Goal: Check status: Check status

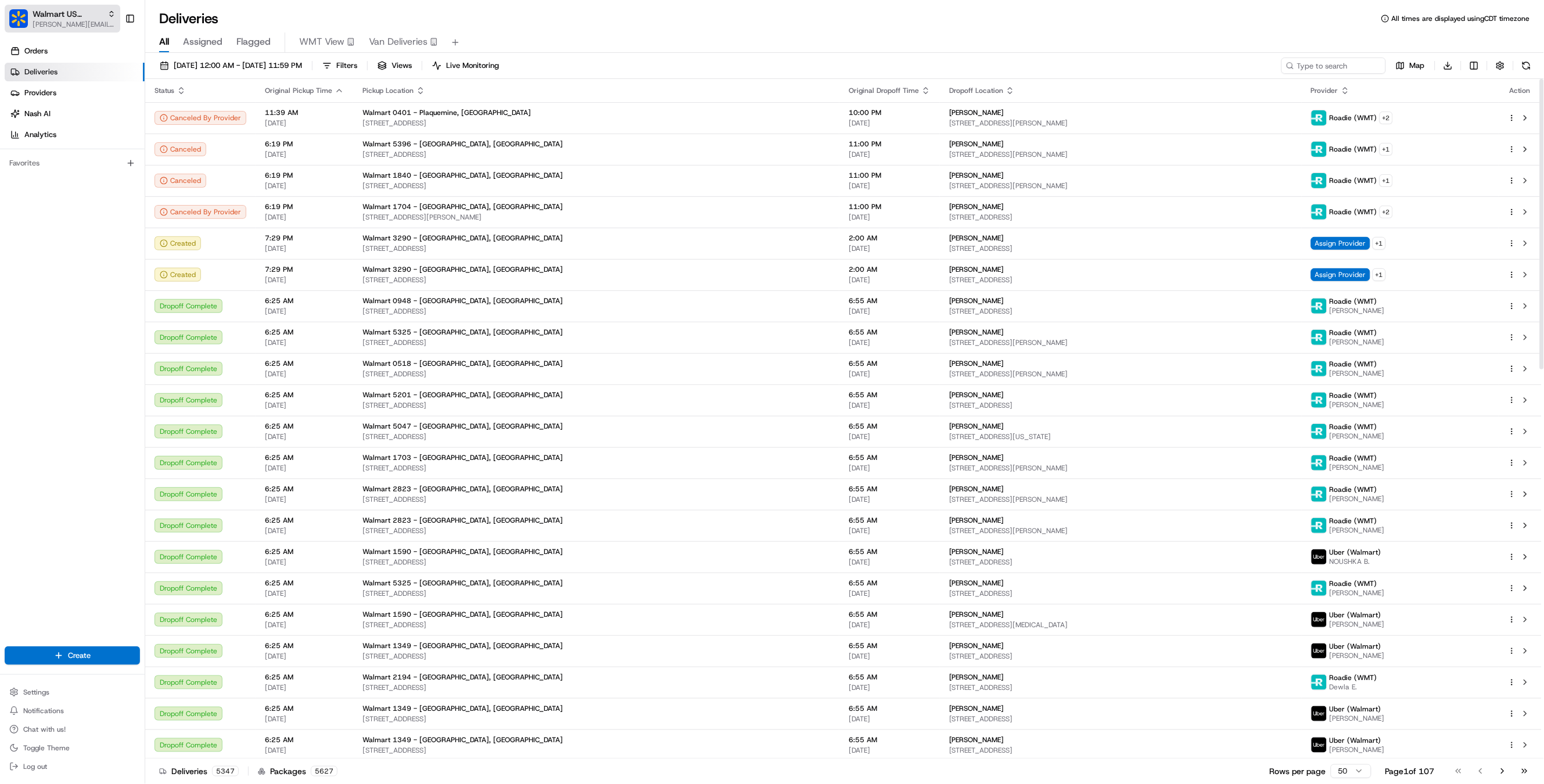
click at [82, 10] on span "Walmart US Stores" at bounding box center [67, 13] width 70 height 12
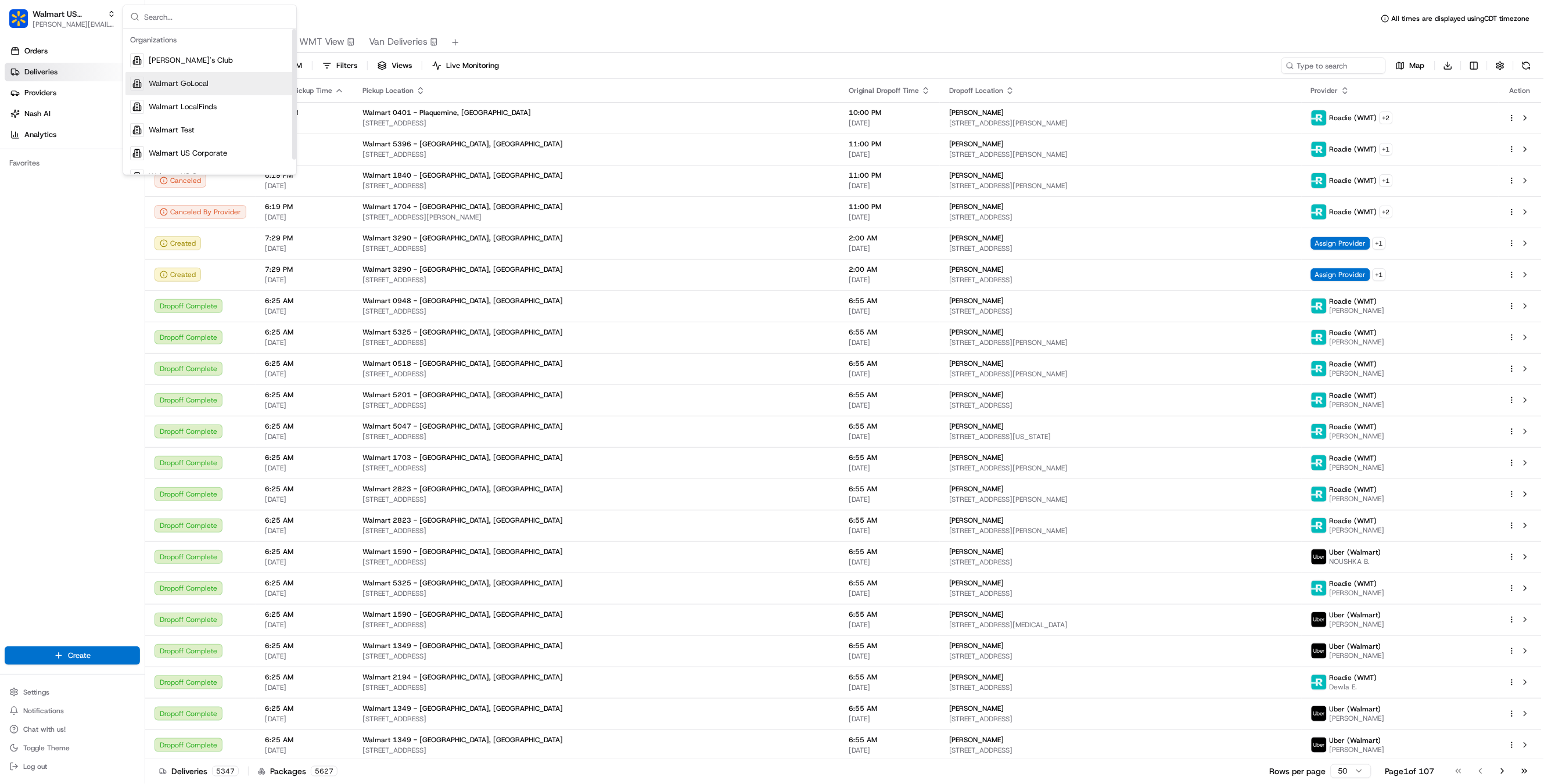
click at [191, 88] on span "Walmart GoLocal" at bounding box center [178, 83] width 60 height 10
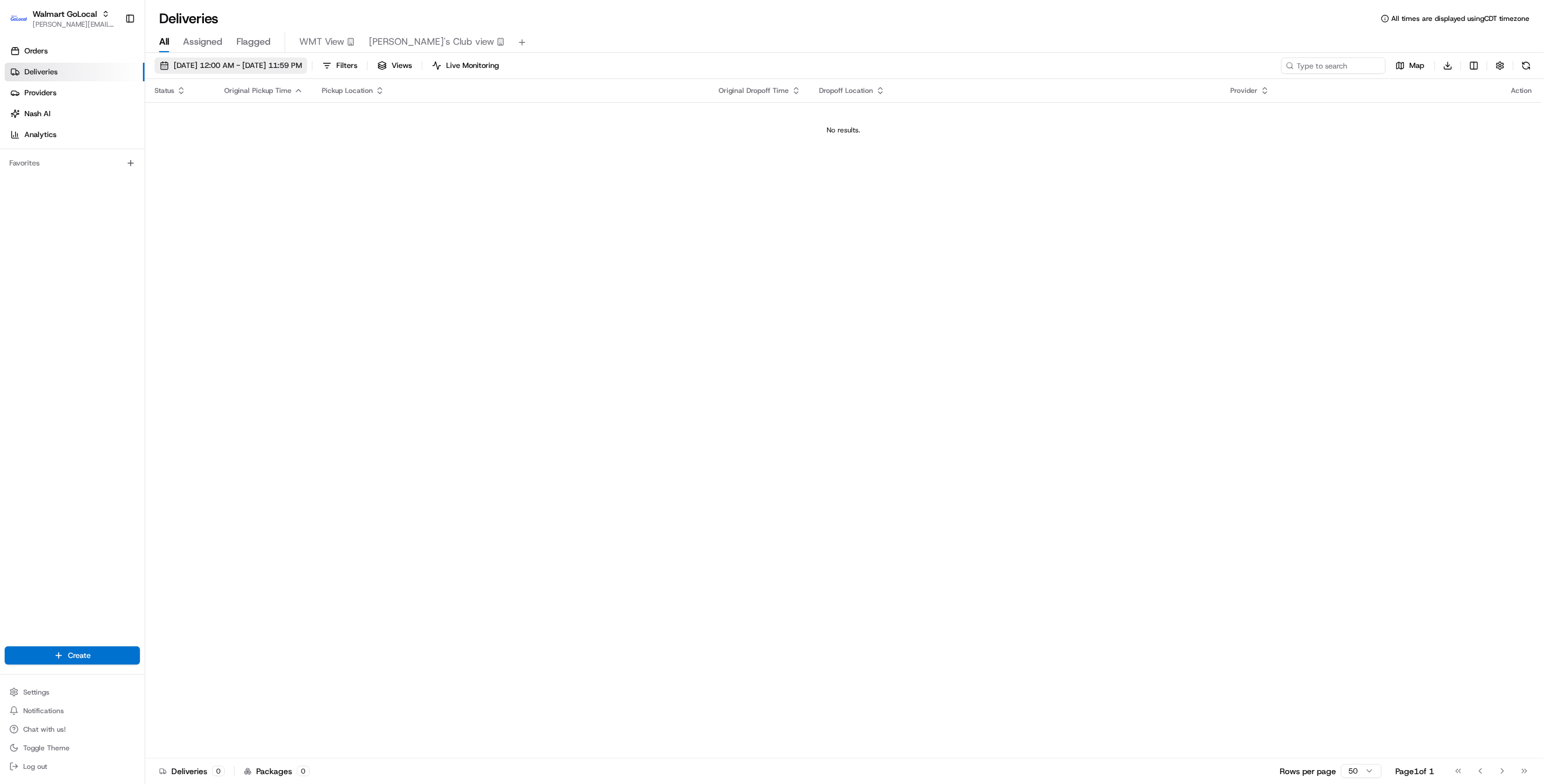
click at [301, 67] on span "[DATE] 12:00 AM - [DATE] 11:59 PM" at bounding box center [238, 65] width 129 height 10
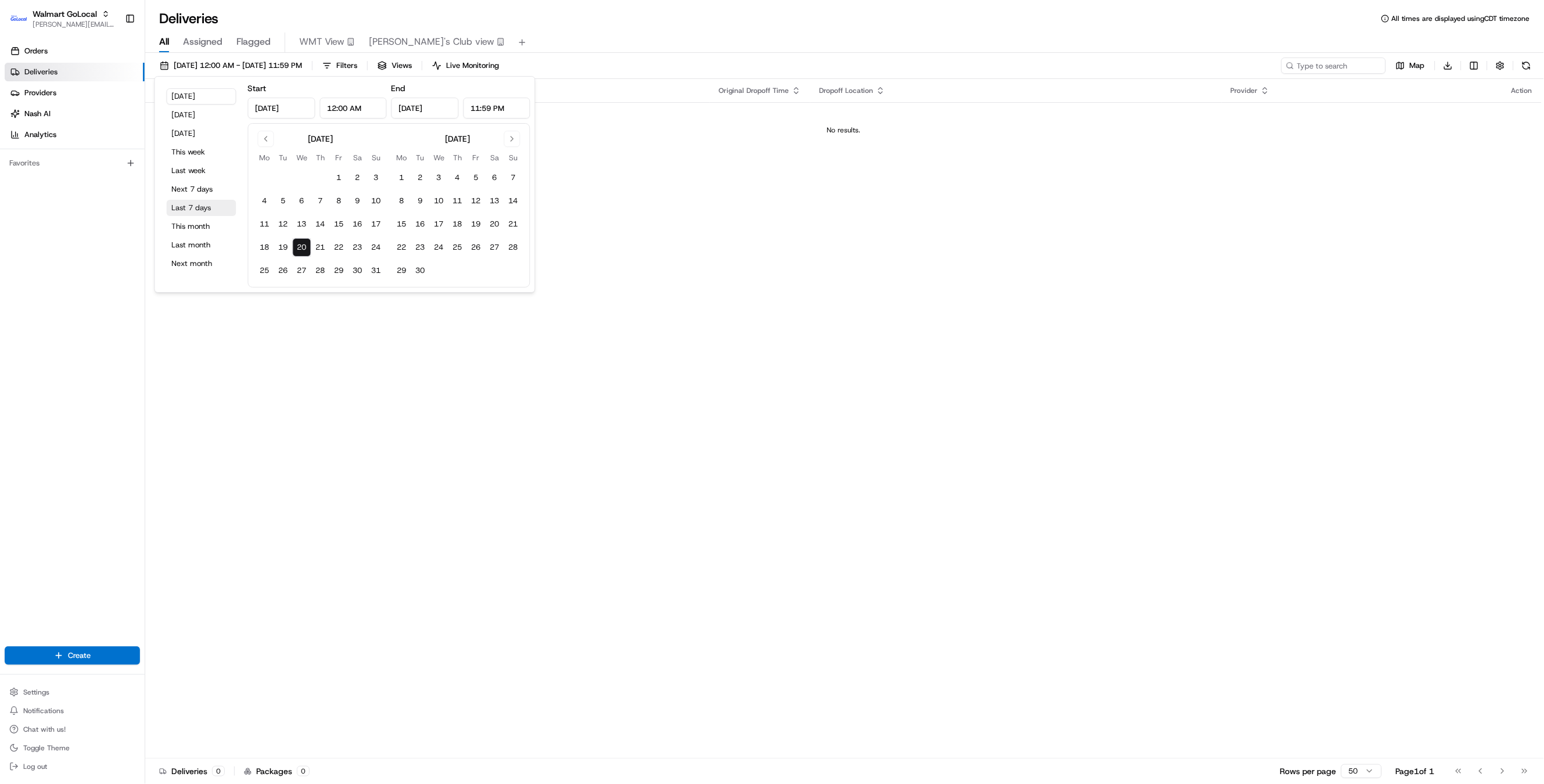
click at [193, 210] on button "Last 7 days" at bounding box center [201, 208] width 70 height 16
type input "[DATE]"
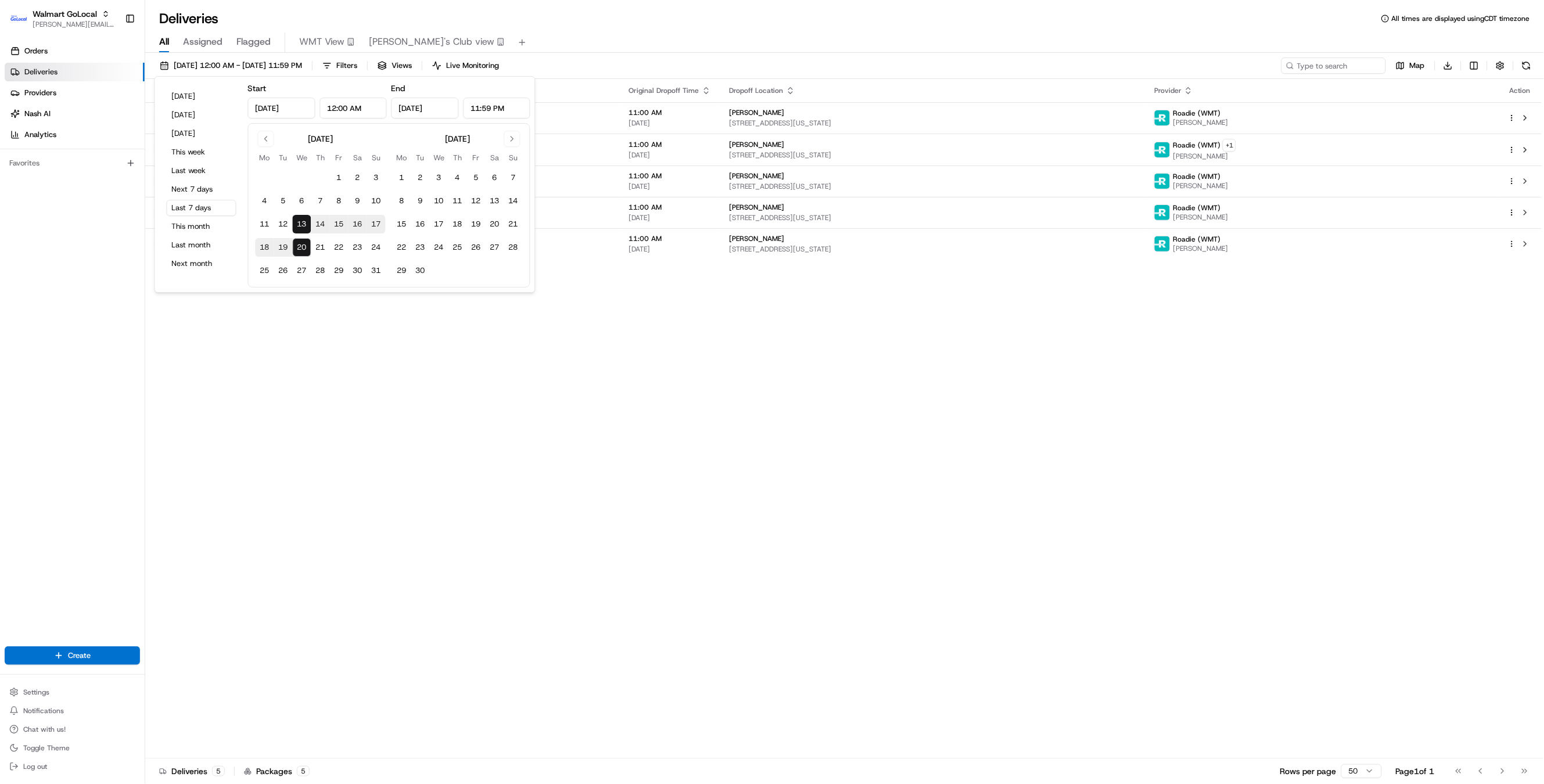
click at [704, 366] on div "Status Original Pickup Time Pickup Location Original Dropoff Time Dropoff Locat…" at bounding box center [843, 418] width 1396 height 679
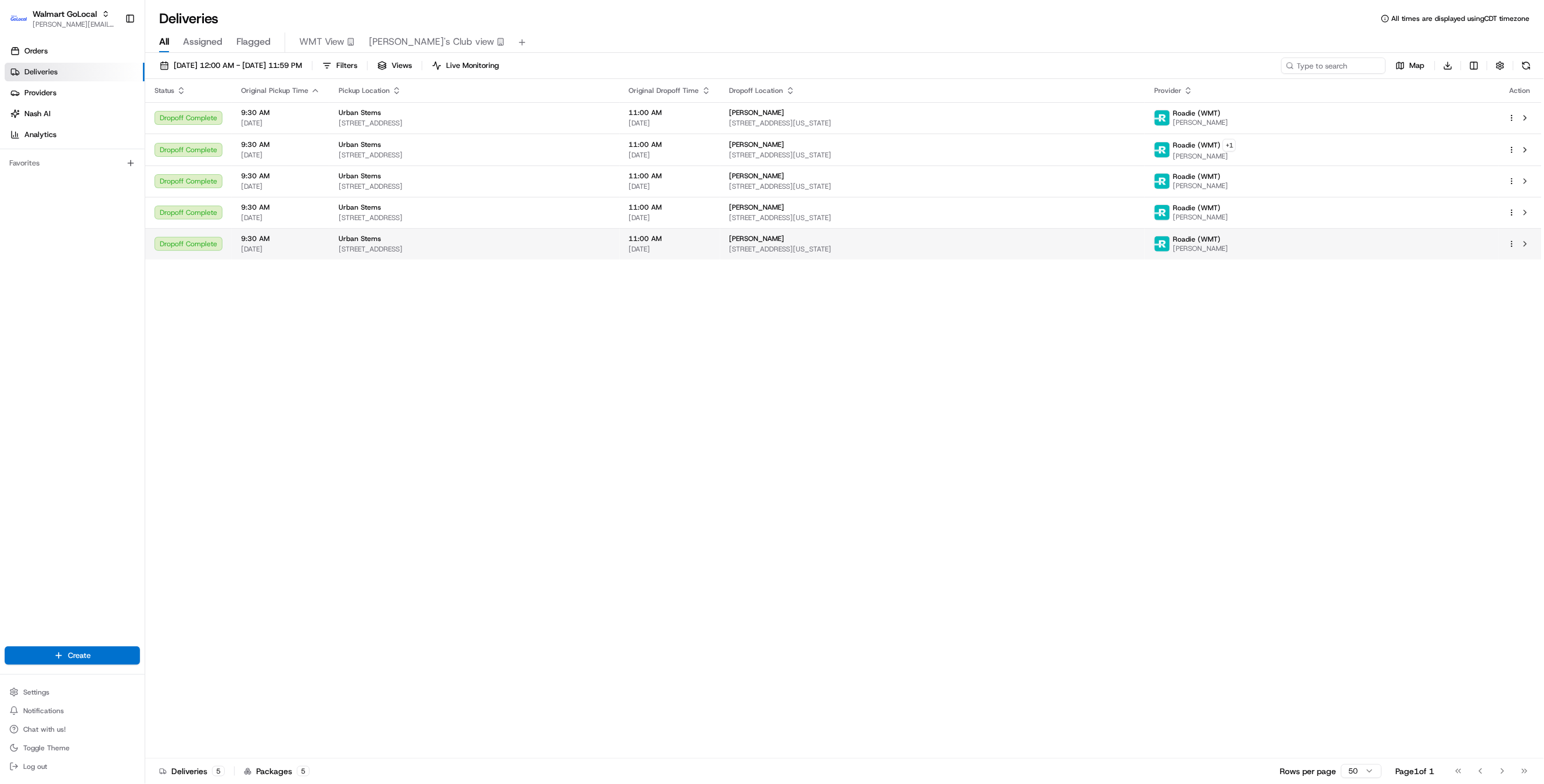
click at [285, 252] on span "[DATE]" at bounding box center [280, 249] width 79 height 9
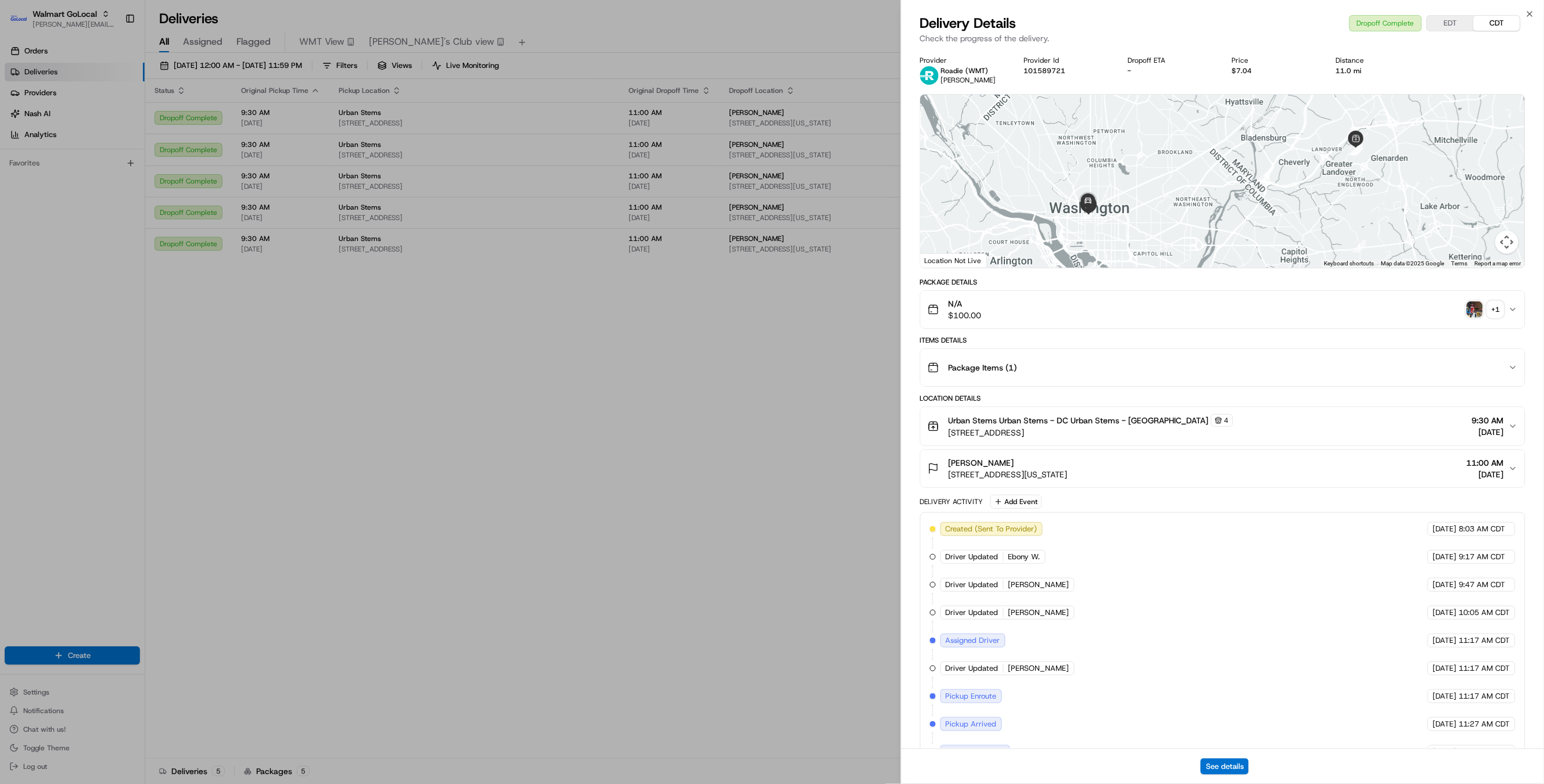
click at [1451, 427] on div "Urban Stems Urban Stems - DC Urban Stems - DC 4 [STREET_ADDRESS] 9:30 AM [DATE]" at bounding box center [1218, 426] width 581 height 24
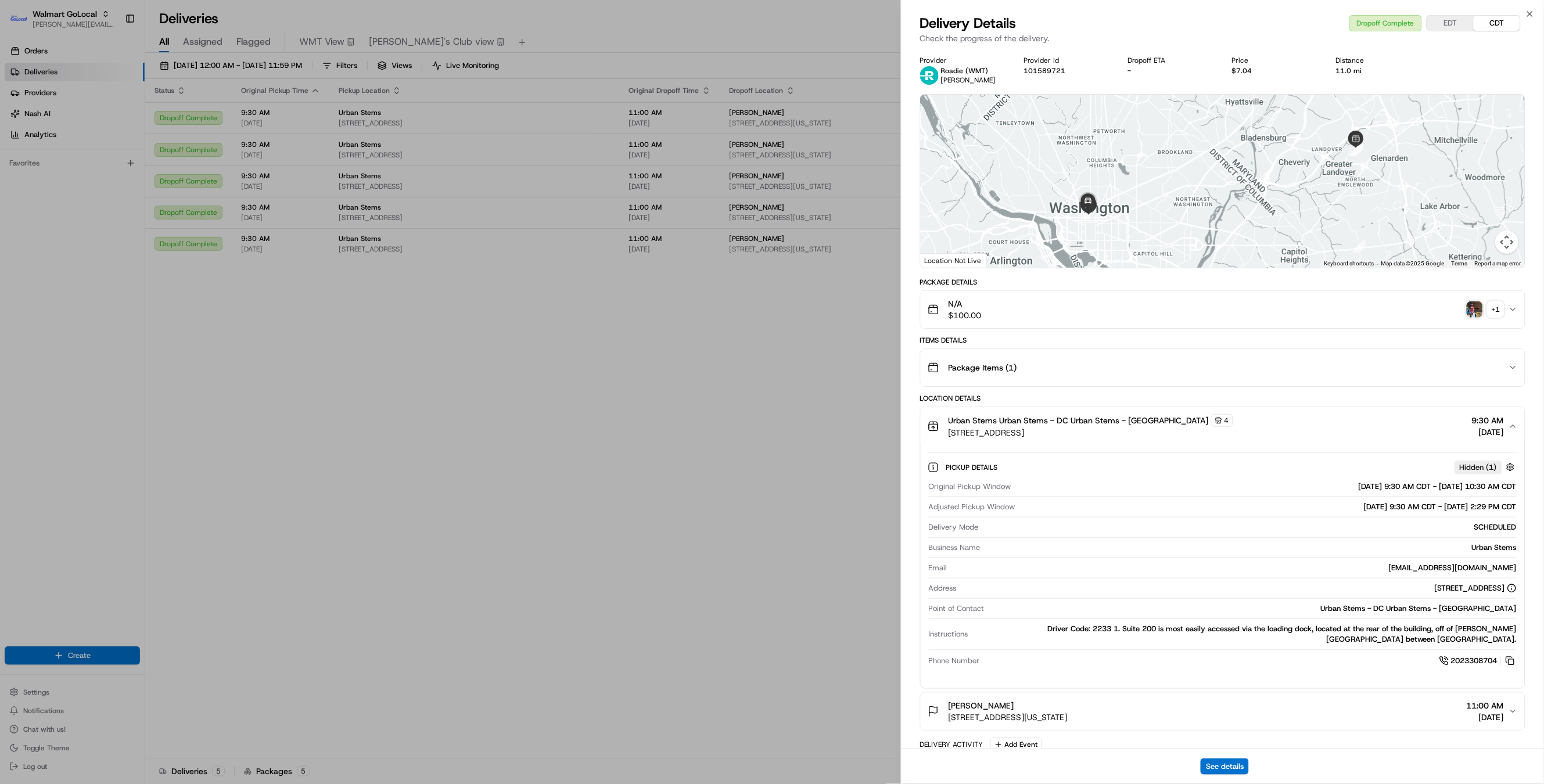
click at [1479, 308] on img "button" at bounding box center [1474, 309] width 16 height 16
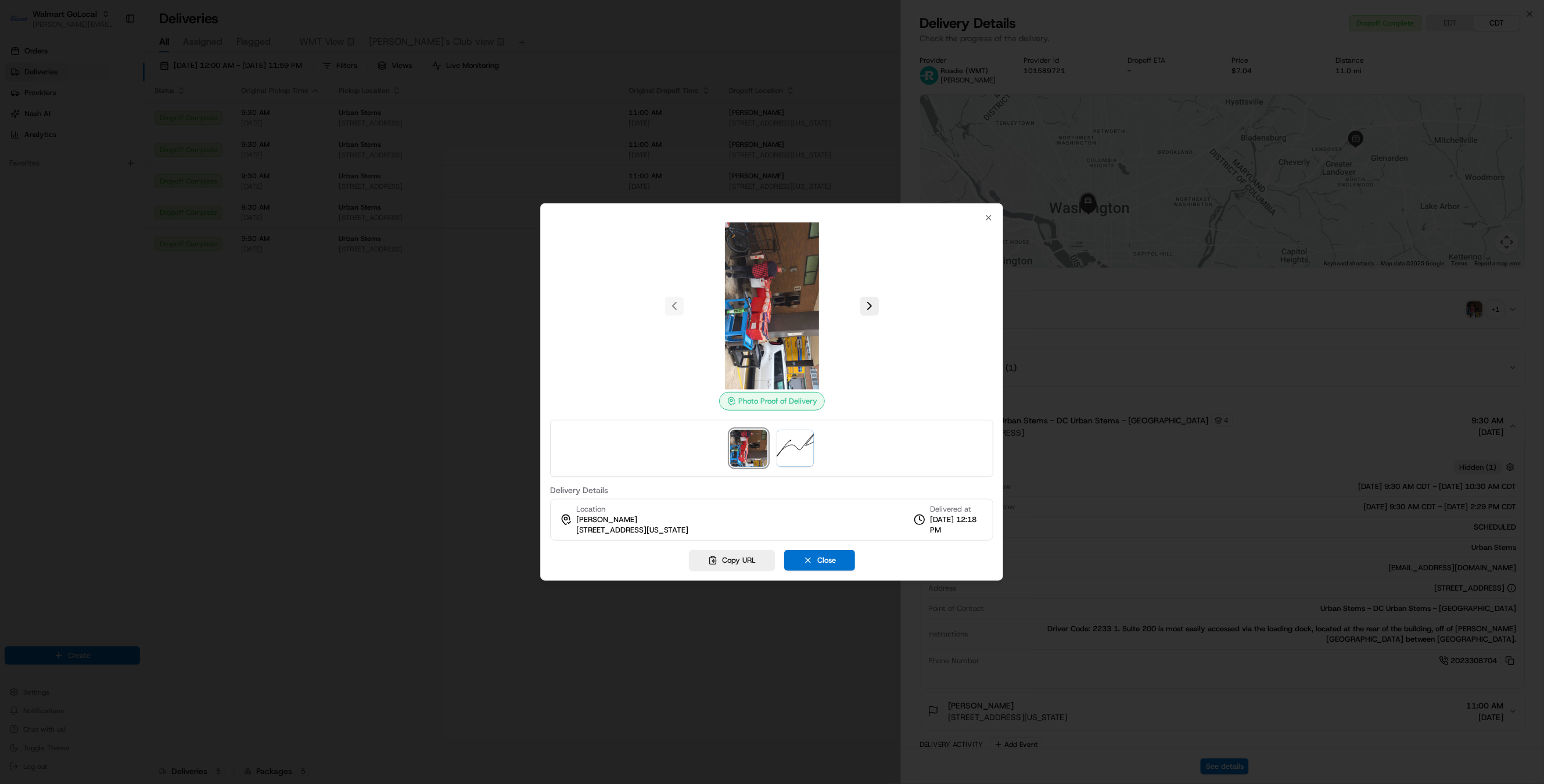
click at [994, 217] on div "Photo Proof of Delivery Delivery Details Location [PERSON_NAME] [STREET_ADDRESS…" at bounding box center [771, 391] width 463 height 377
click at [992, 218] on icon "button" at bounding box center [989, 218] width 9 height 9
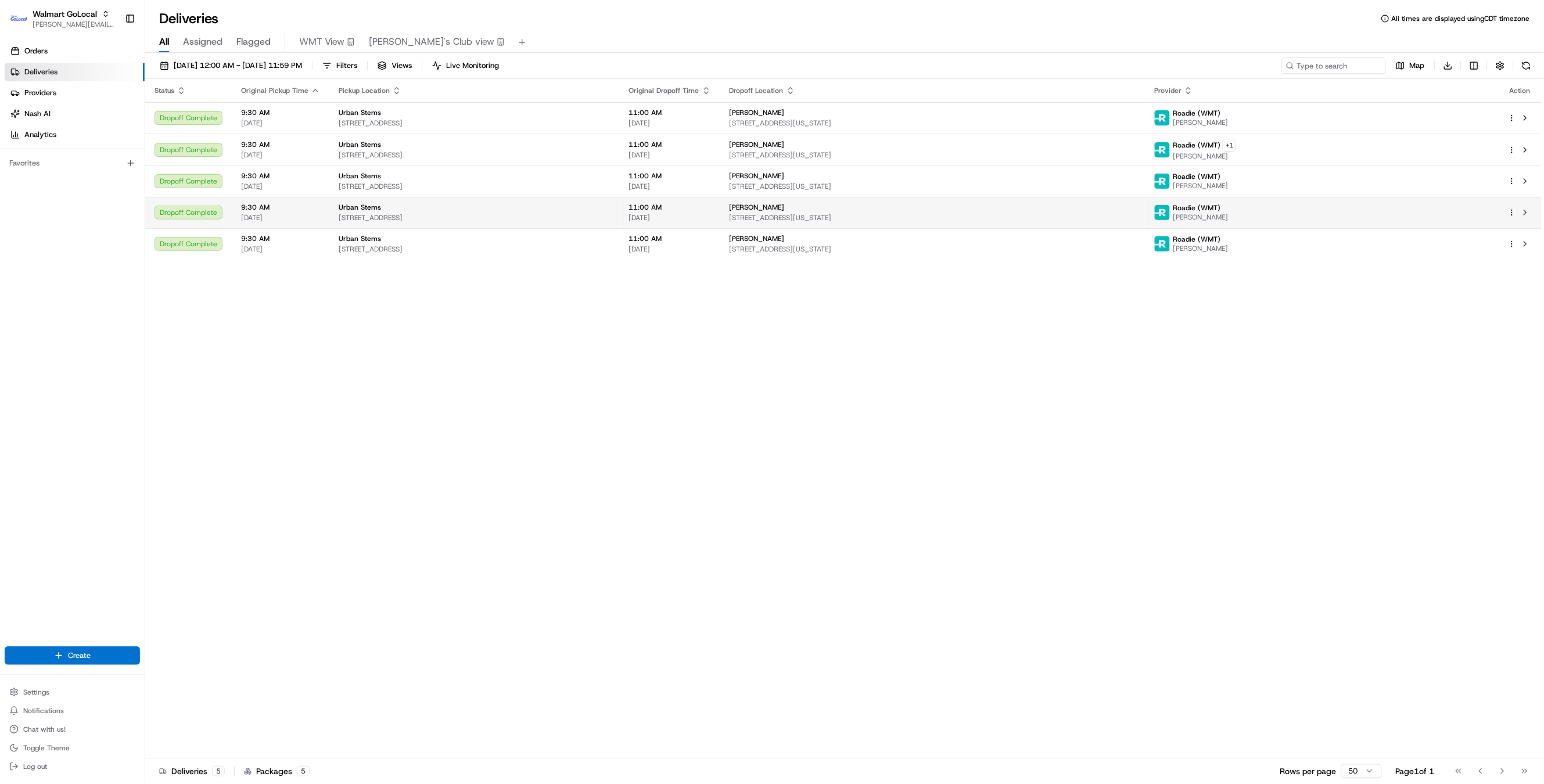
click at [711, 218] on span "[DATE]" at bounding box center [670, 218] width 82 height 9
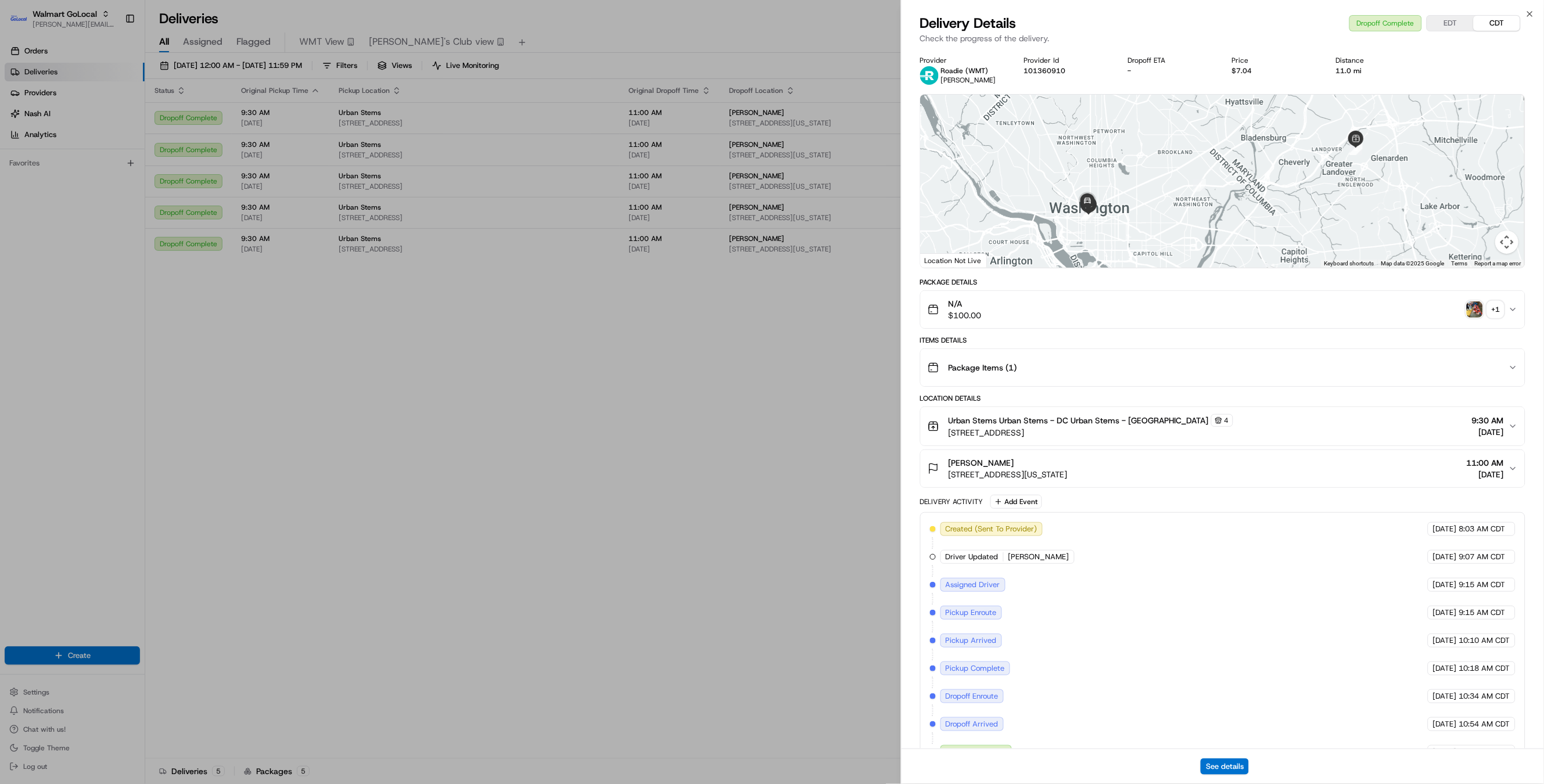
click at [1479, 307] on img "button" at bounding box center [1474, 309] width 16 height 16
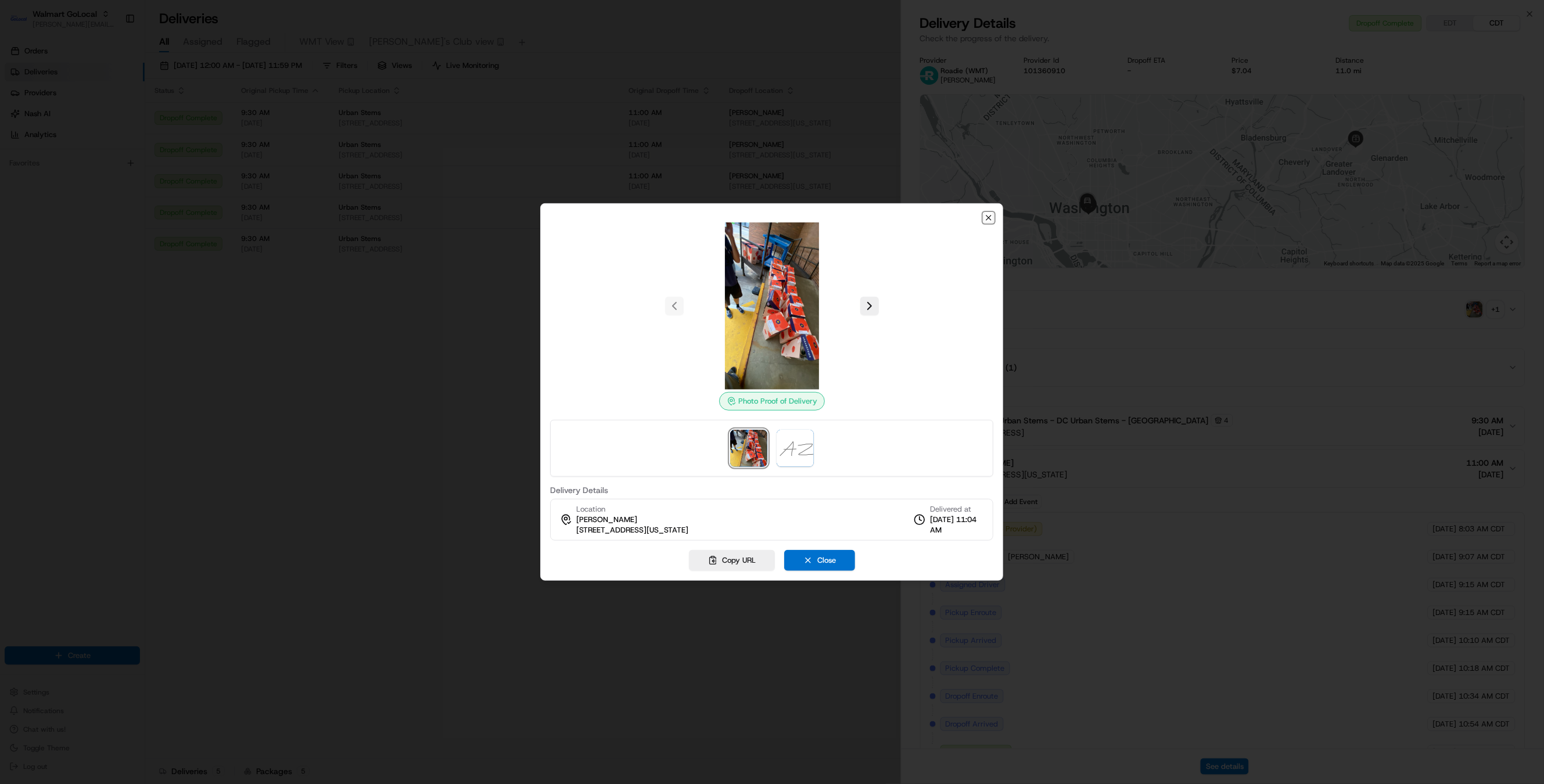
click at [989, 218] on icon "button" at bounding box center [989, 218] width 9 height 9
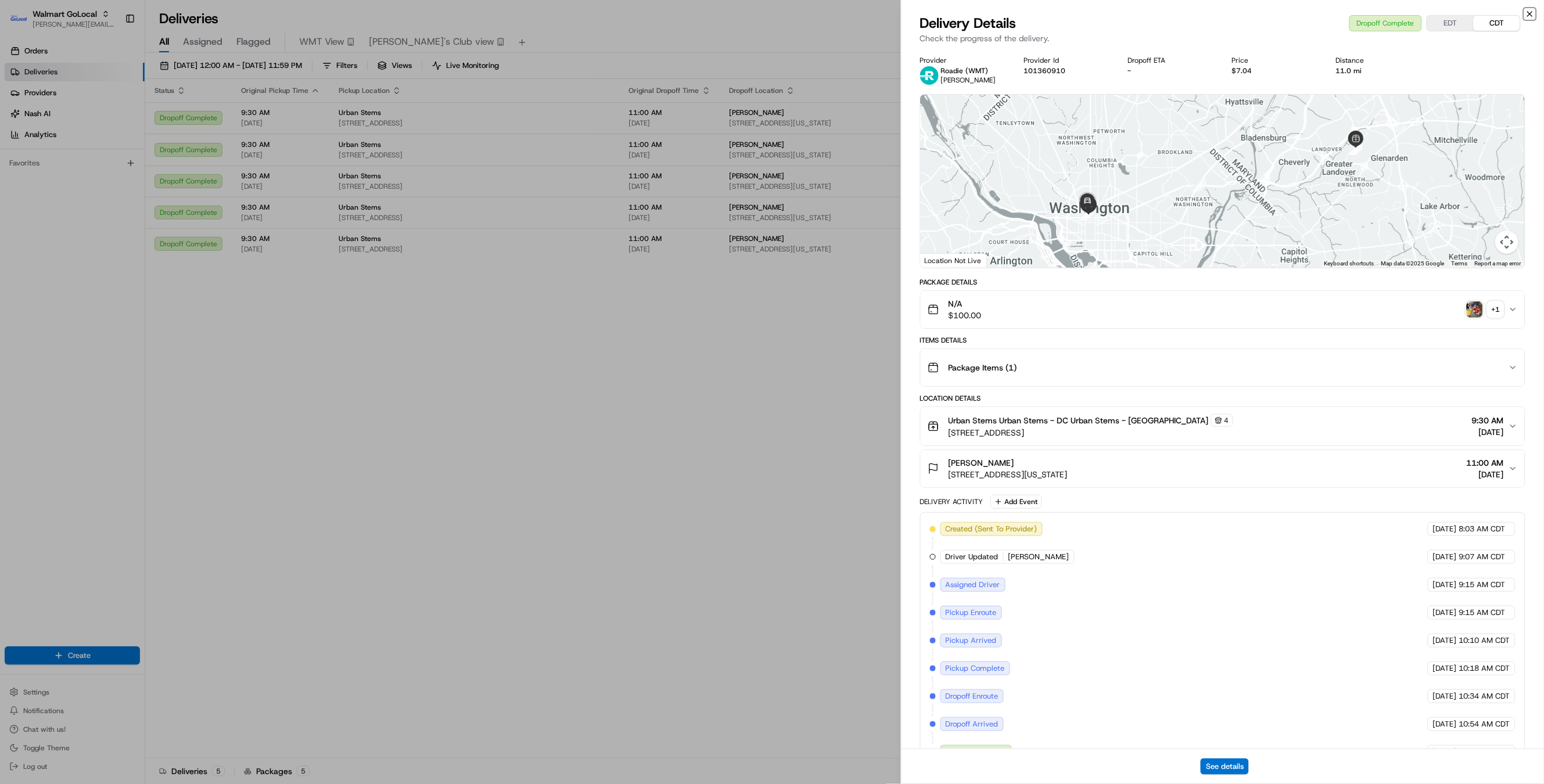
click at [1530, 14] on icon "button" at bounding box center [1530, 14] width 5 height 5
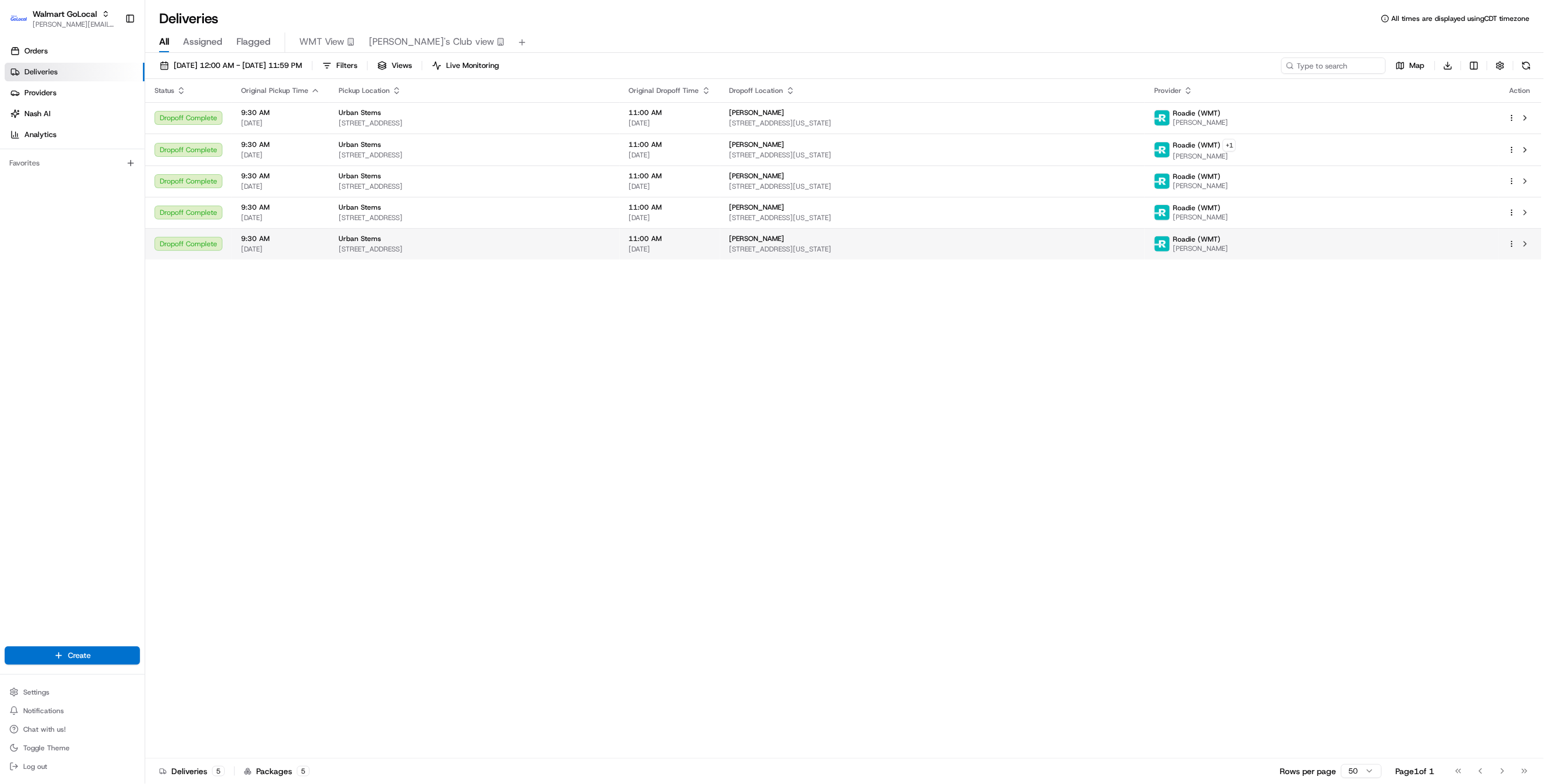
click at [1125, 256] on td "[PERSON_NAME] [STREET_ADDRESS][US_STATE]" at bounding box center [933, 244] width 425 height 31
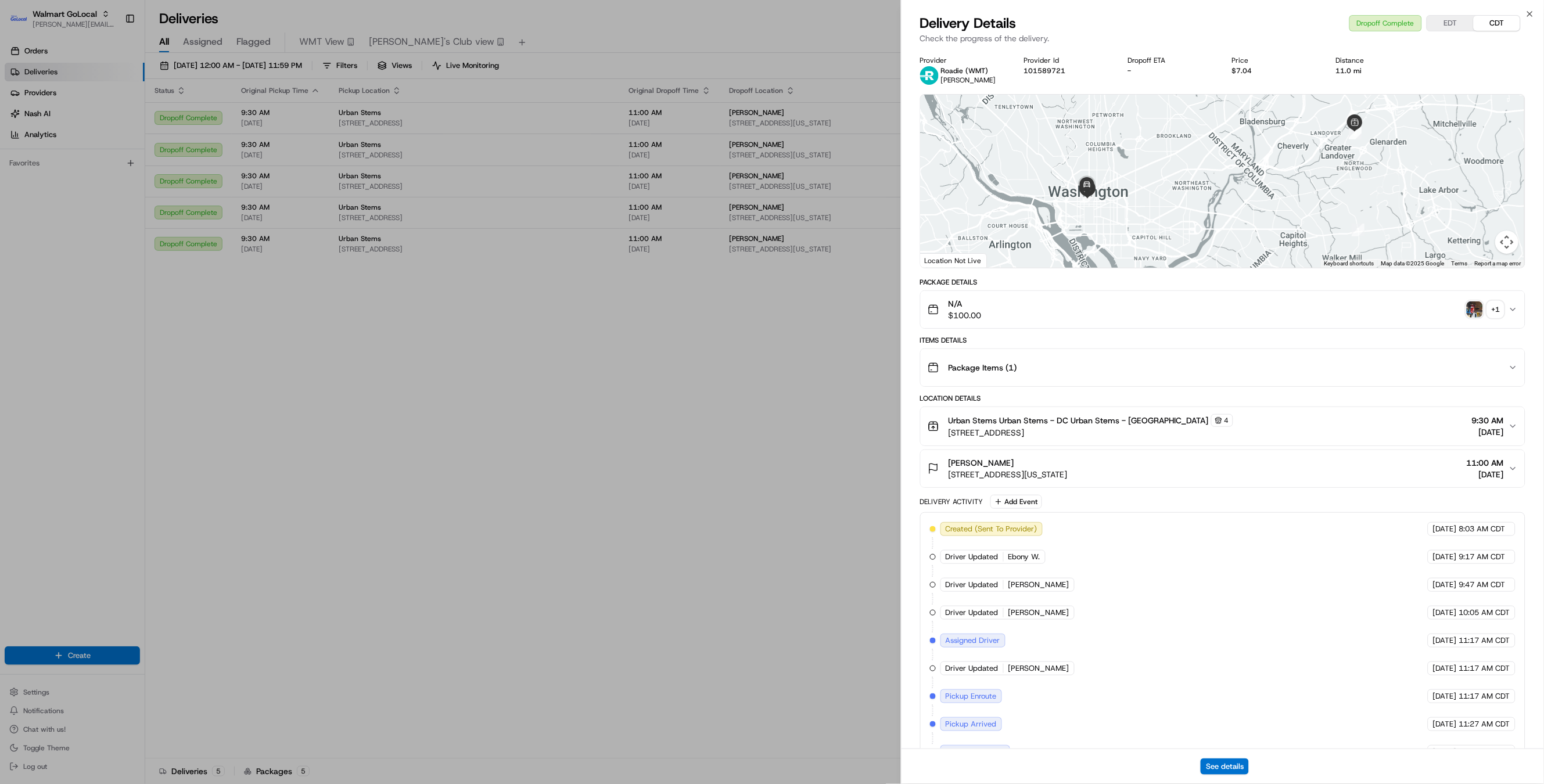
click at [1484, 311] on button "+ 1" at bounding box center [1485, 309] width 37 height 16
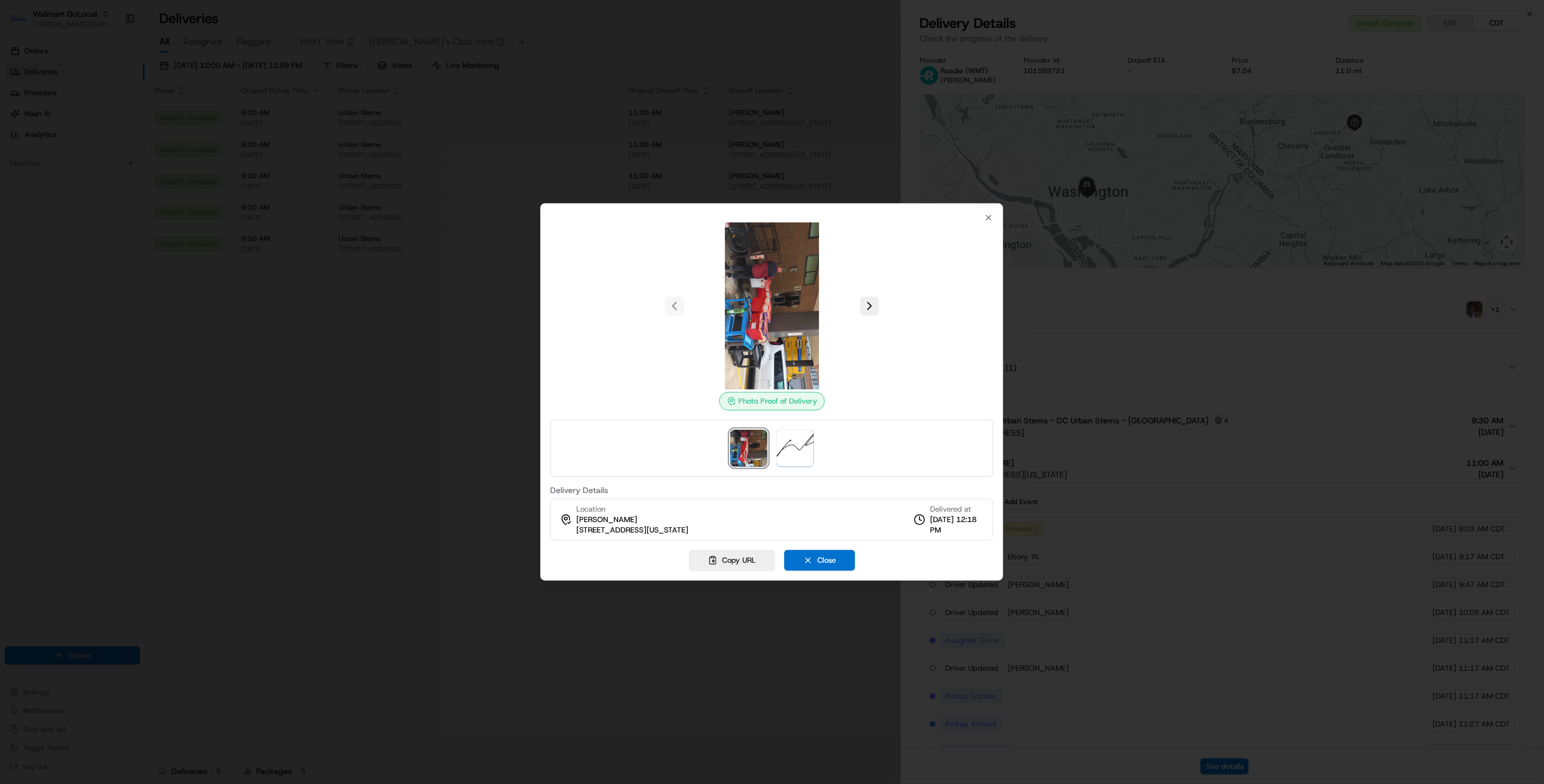
drag, startPoint x: 686, startPoint y: 320, endPoint x: 669, endPoint y: 309, distance: 20.2
click at [680, 317] on div at bounding box center [772, 306] width 443 height 167
click at [450, 308] on div at bounding box center [772, 392] width 1544 height 784
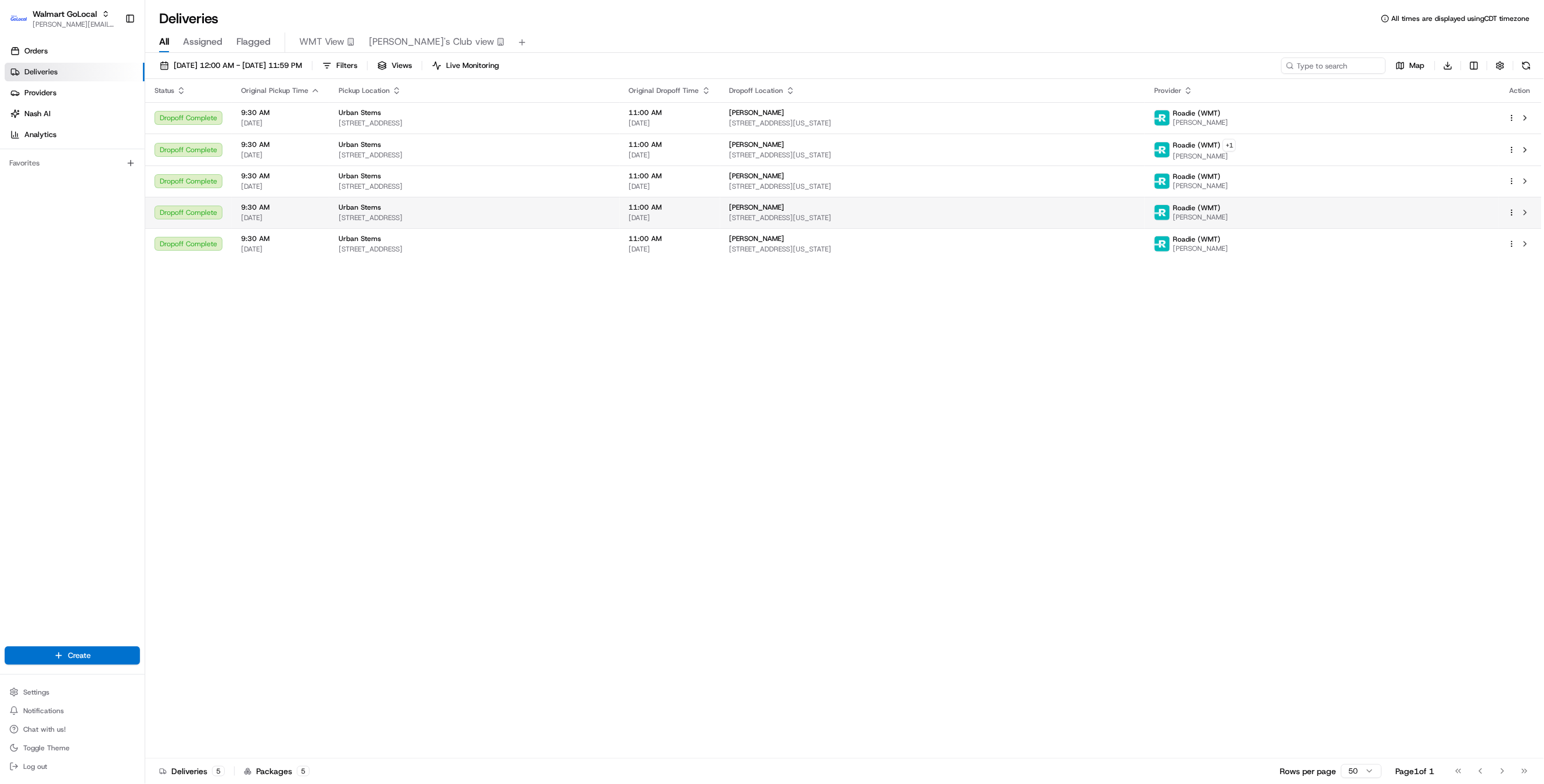
click at [1024, 215] on span "[STREET_ADDRESS][US_STATE]" at bounding box center [933, 218] width 407 height 9
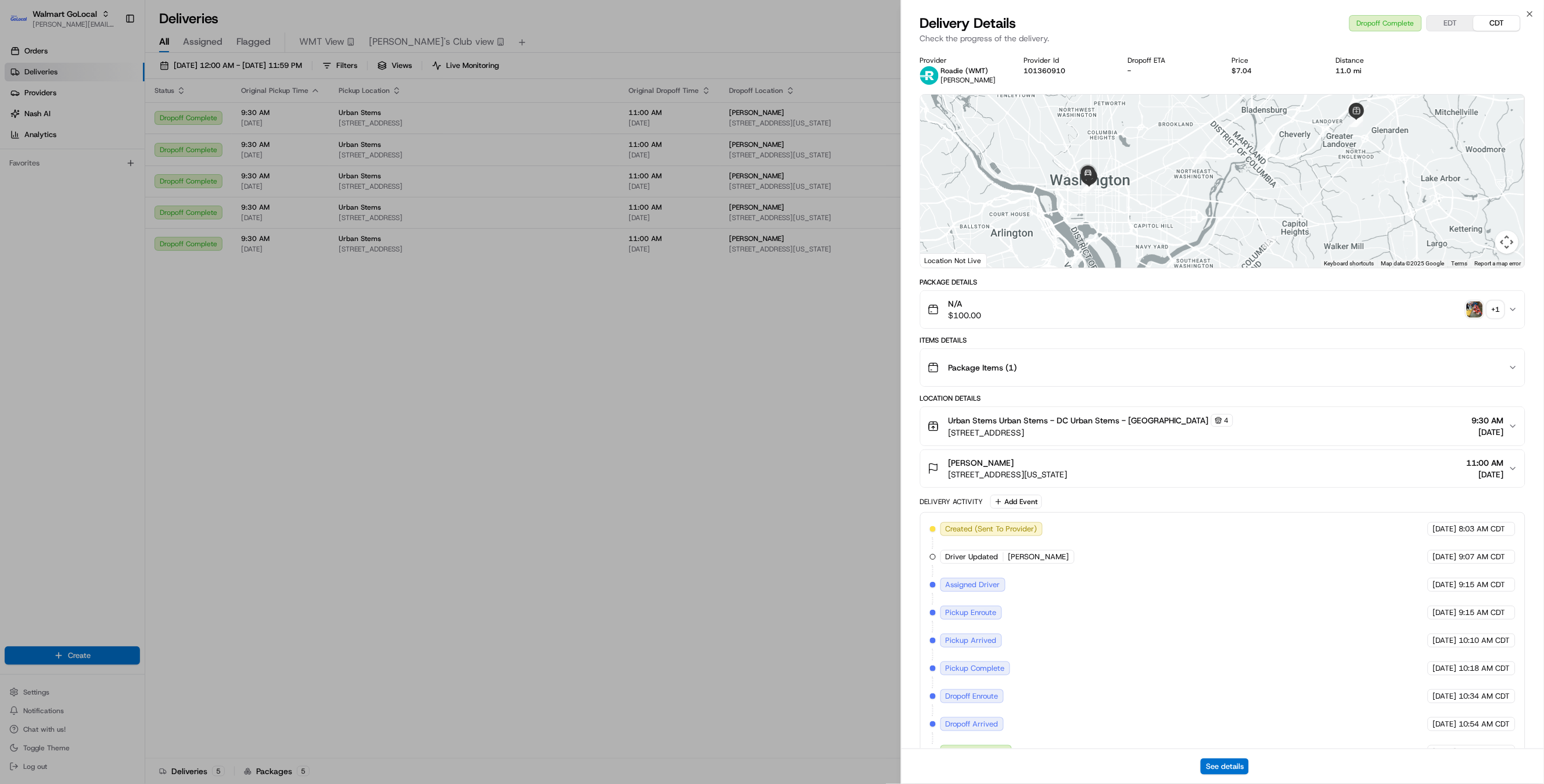
click at [1473, 311] on img "button" at bounding box center [1474, 309] width 16 height 16
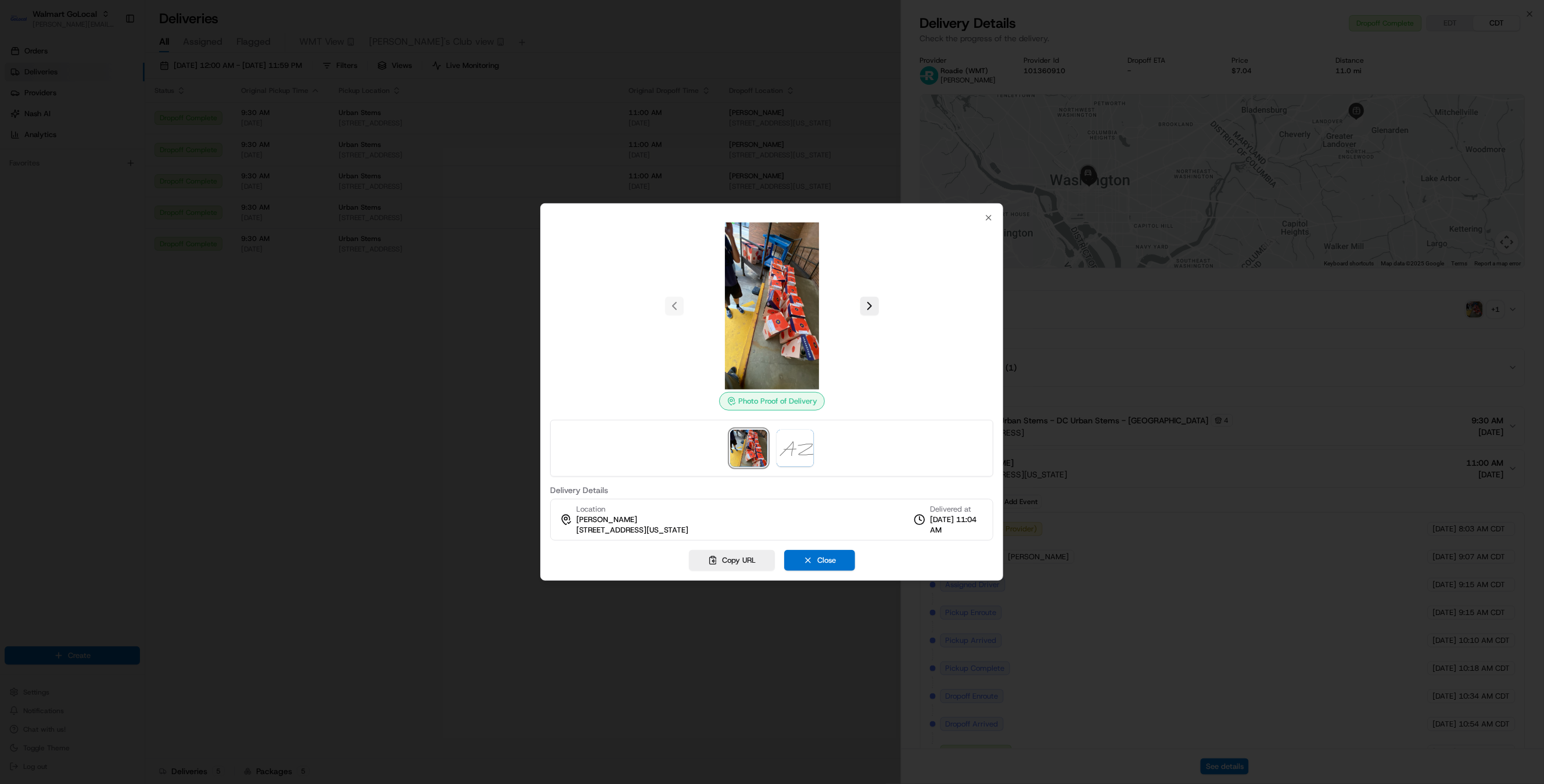
click at [762, 147] on div at bounding box center [772, 392] width 1544 height 784
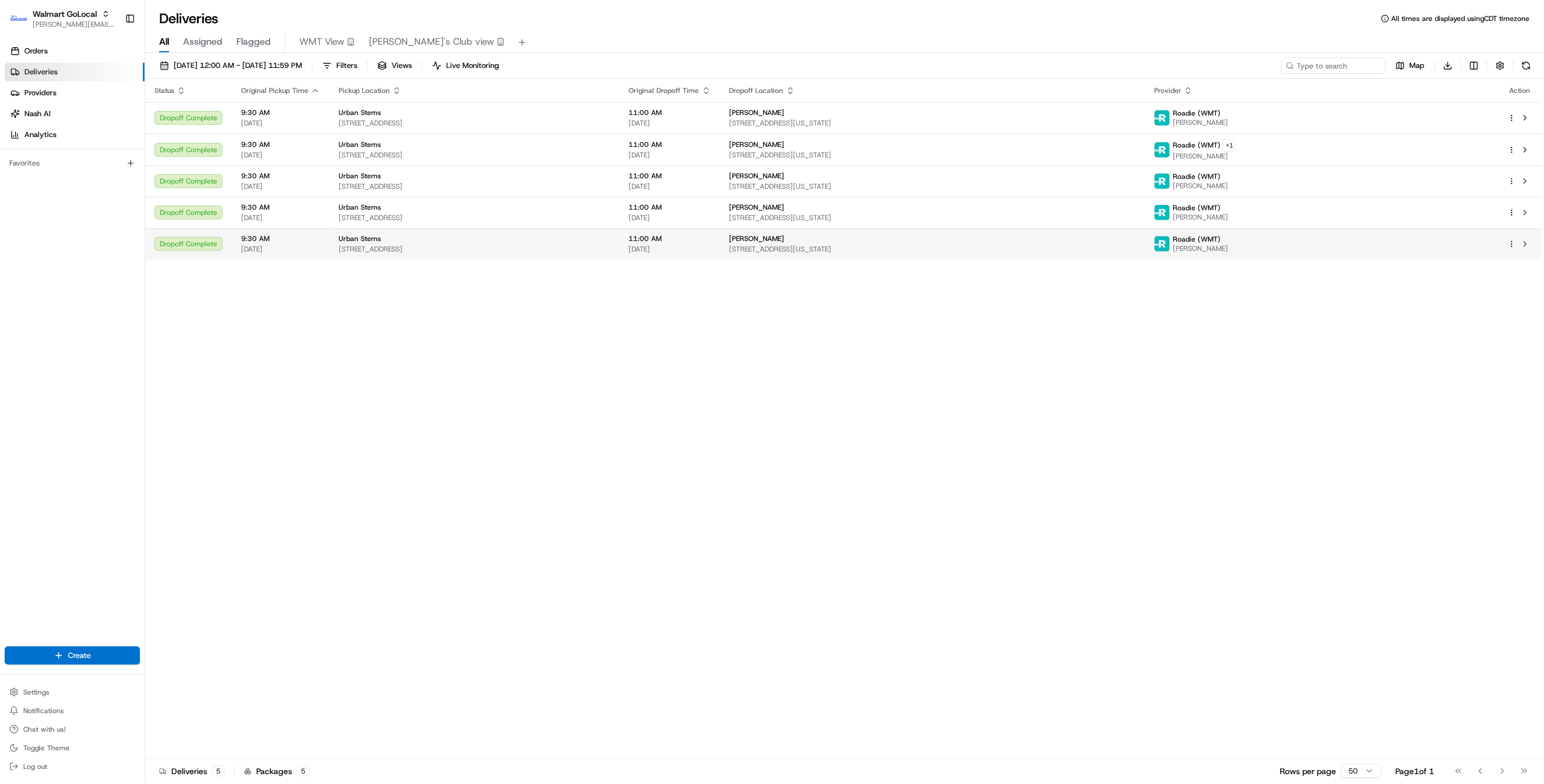
click at [785, 238] on span "[PERSON_NAME]" at bounding box center [757, 239] width 55 height 9
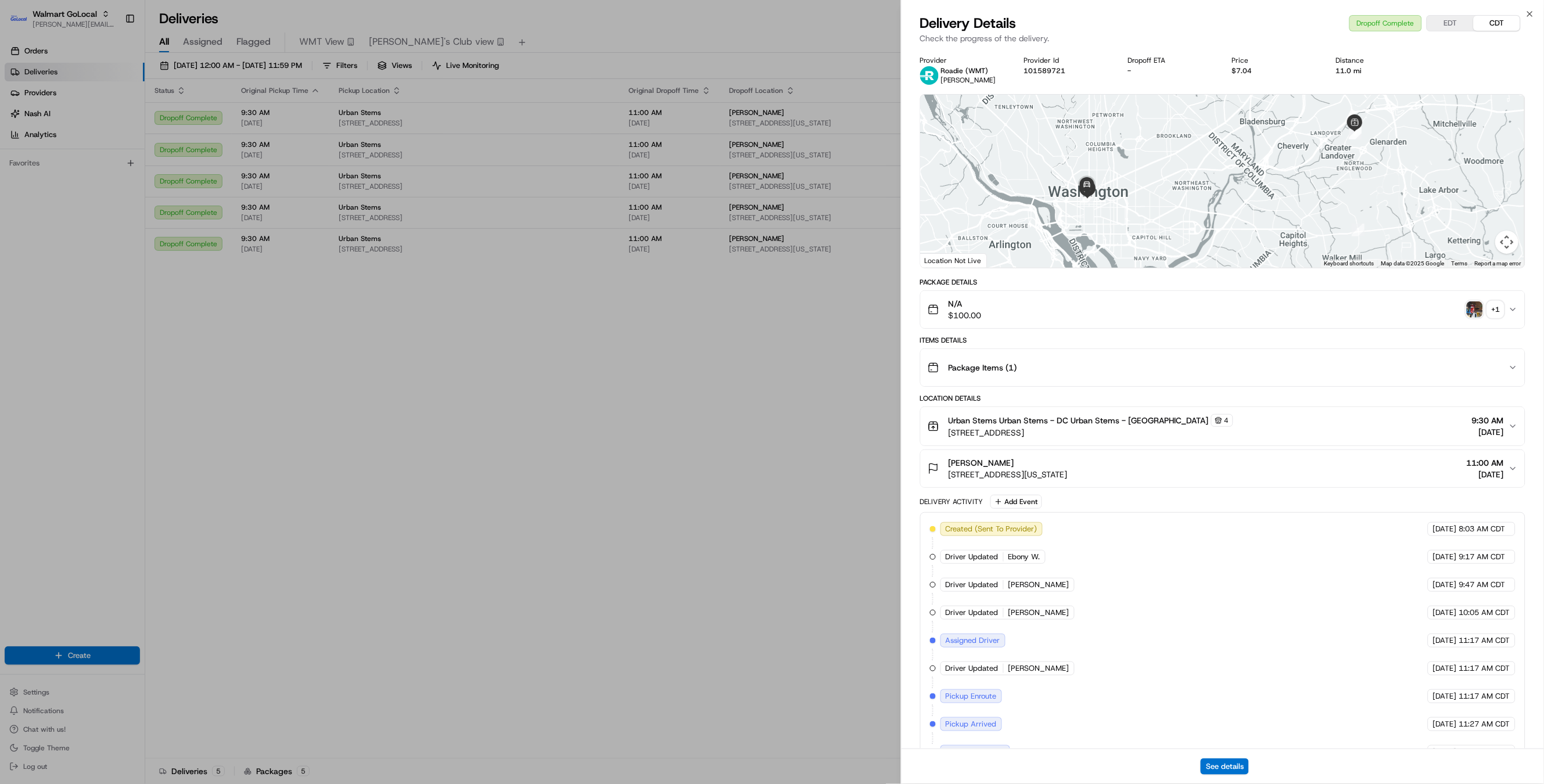
click at [1472, 308] on img "button" at bounding box center [1474, 309] width 16 height 16
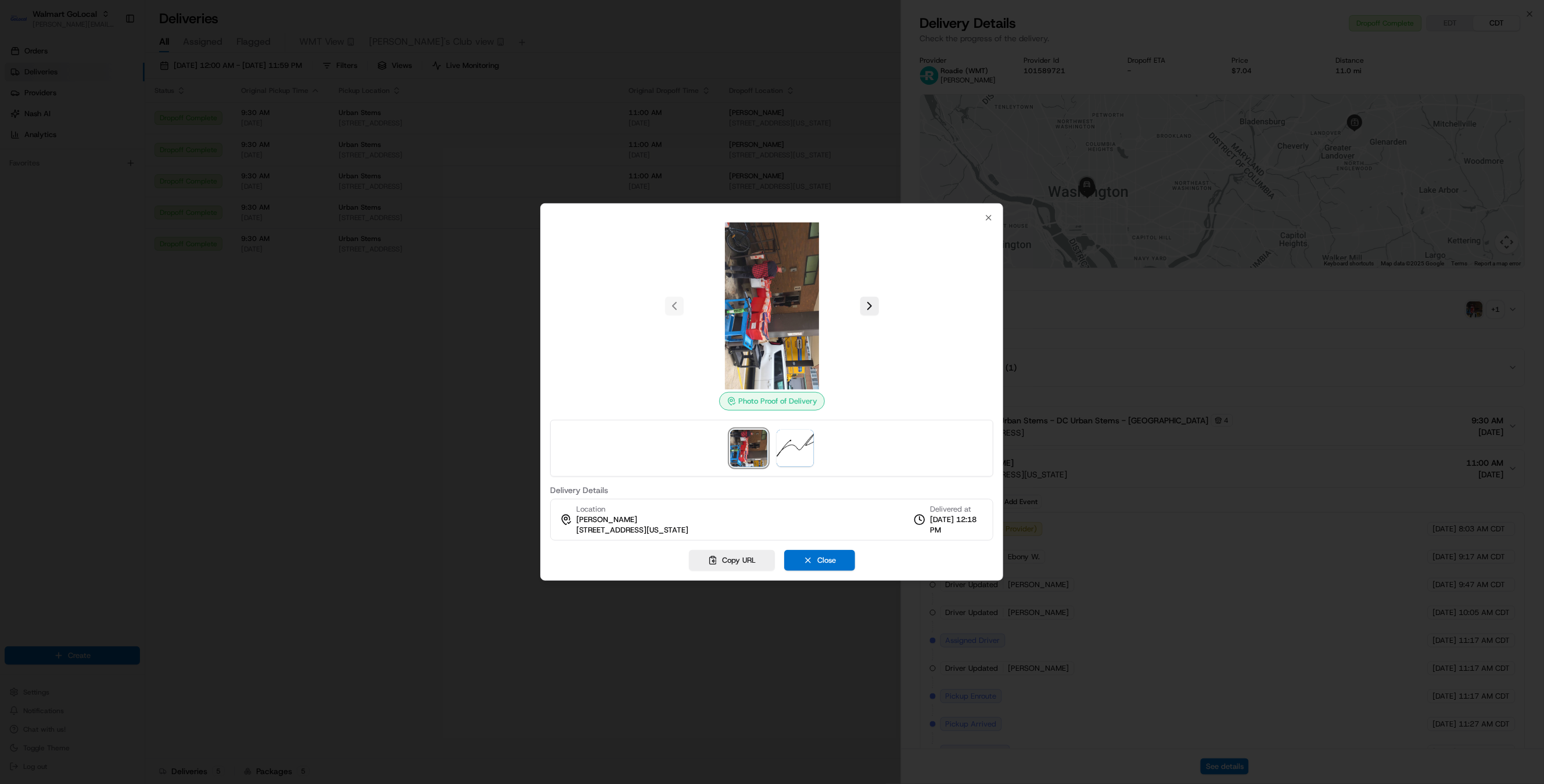
click at [769, 304] on img at bounding box center [772, 306] width 167 height 167
click at [786, 322] on img at bounding box center [772, 306] width 167 height 167
click at [352, 391] on div at bounding box center [772, 392] width 1544 height 784
